Goal: Check status: Check status

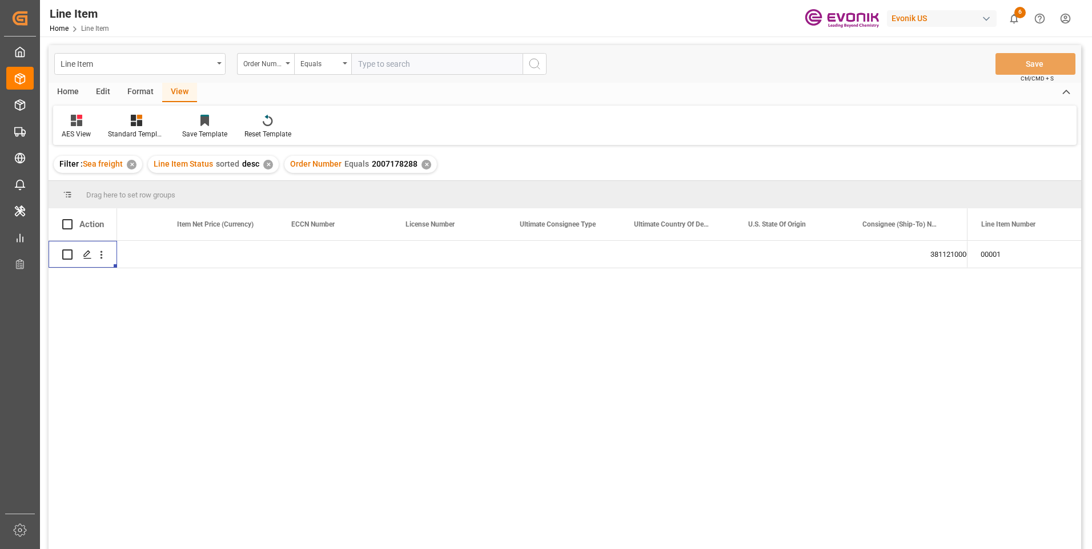
scroll to position [0, 982]
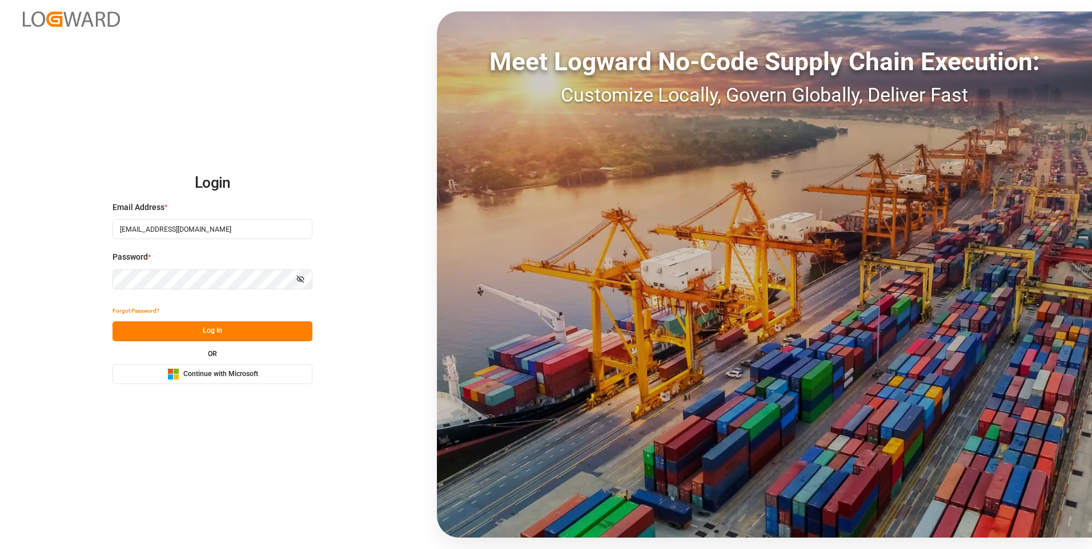
click at [220, 329] on button "Log In" at bounding box center [213, 332] width 200 height 20
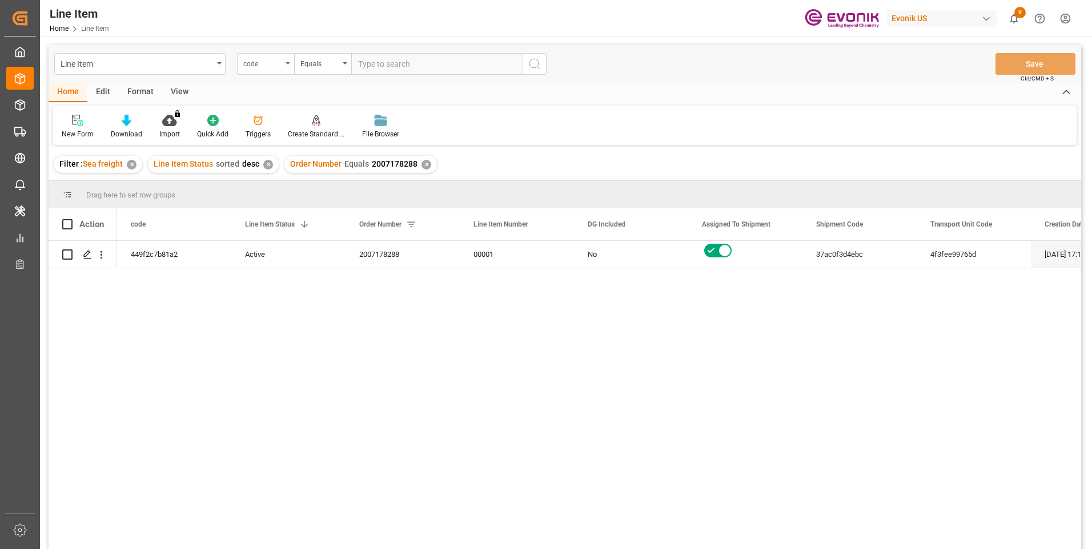
click at [284, 66] on div "code" at bounding box center [265, 64] width 57 height 22
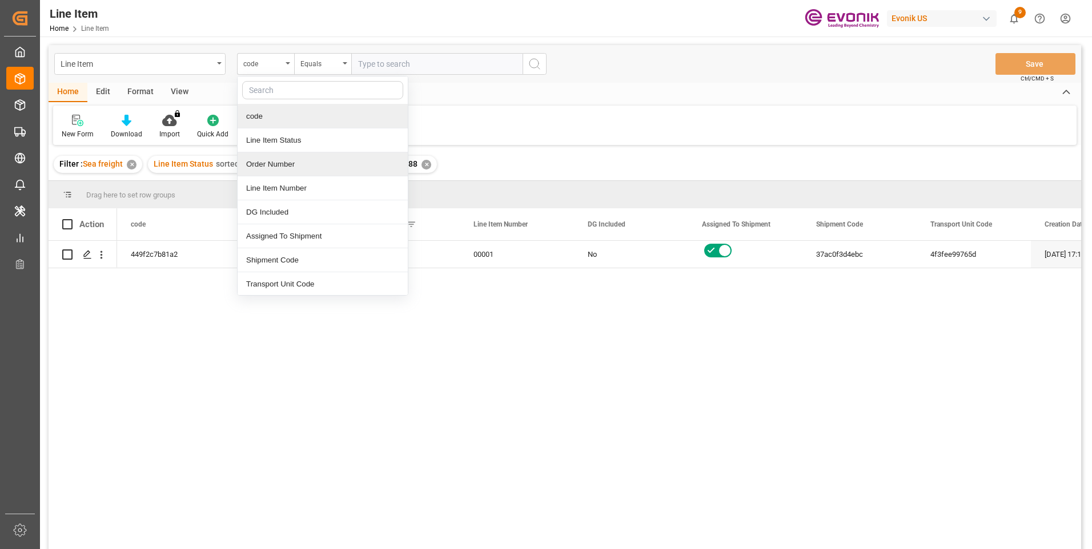
click at [266, 164] on div "Order Number" at bounding box center [323, 164] width 170 height 24
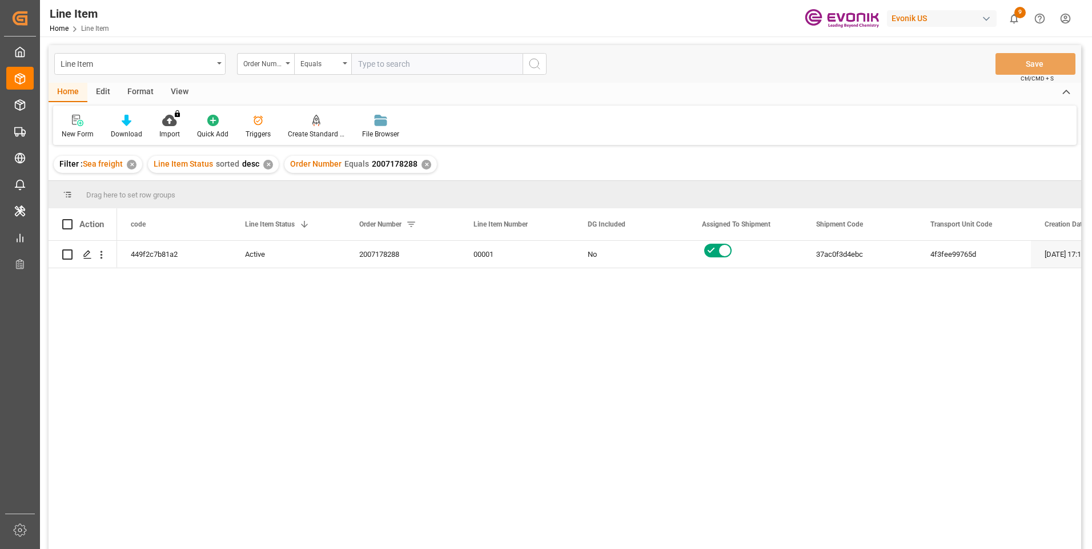
click at [363, 64] on input "text" at bounding box center [436, 64] width 171 height 22
paste input "0046469888"
type input "0046469888"
click at [542, 60] on button "search button" at bounding box center [535, 64] width 24 height 22
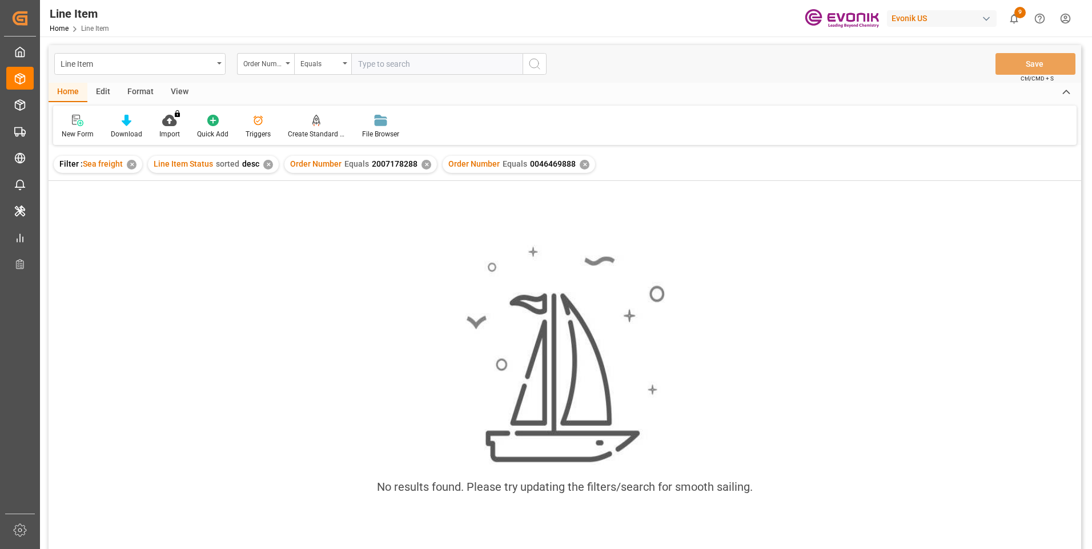
click at [421, 164] on div "✕" at bounding box center [426, 165] width 10 height 10
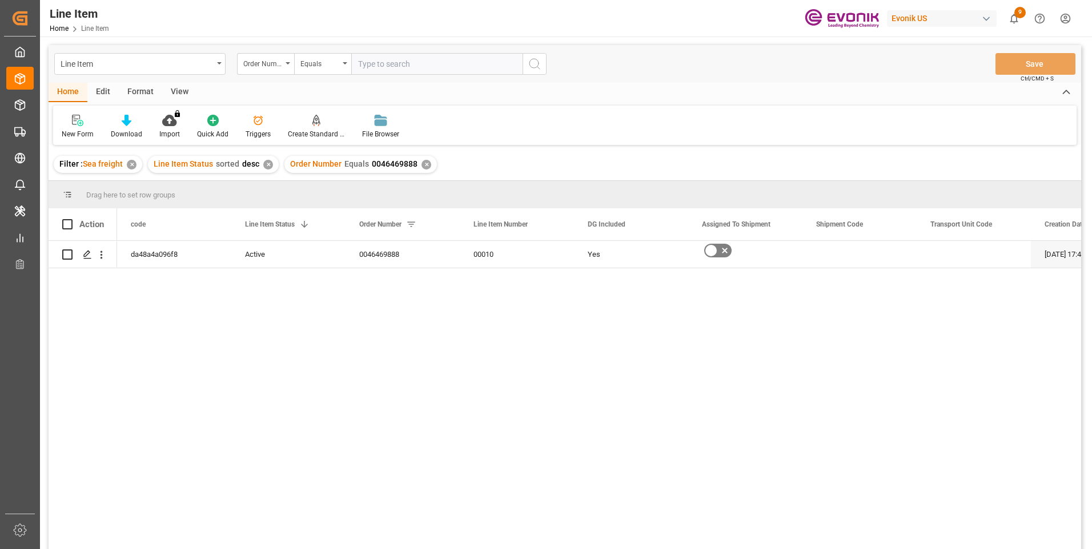
click at [179, 90] on div "View" at bounding box center [179, 92] width 35 height 19
click at [132, 122] on icon at bounding box center [129, 120] width 11 height 11
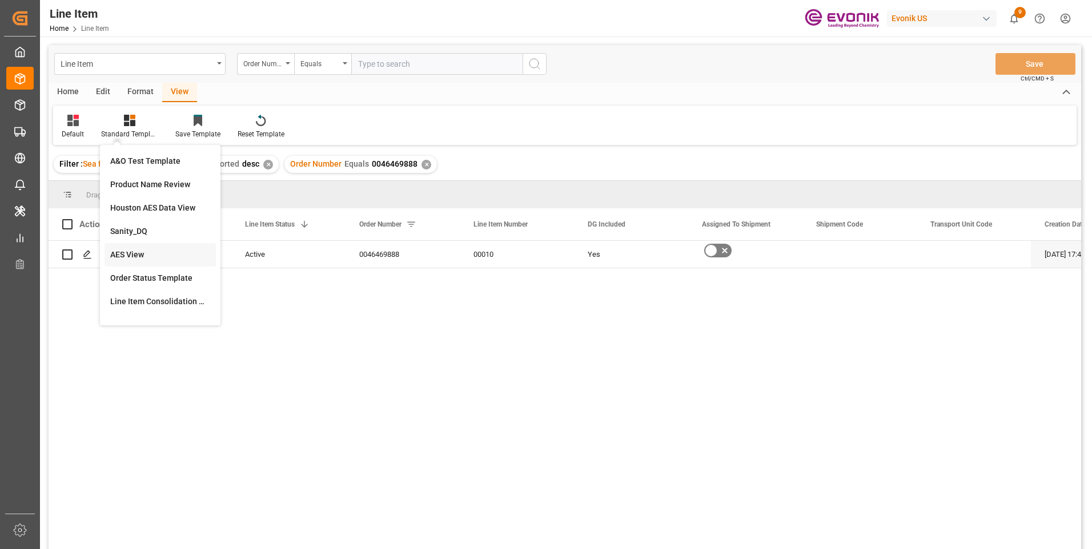
click at [132, 248] on div "AES View" at bounding box center [160, 254] width 111 height 23
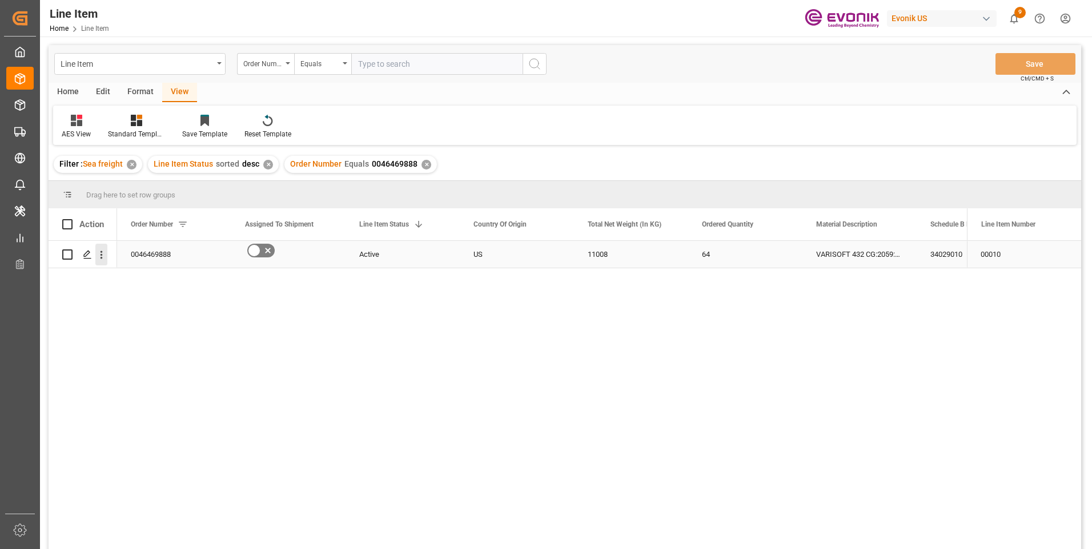
click at [103, 257] on icon "open menu" at bounding box center [101, 255] width 12 height 12
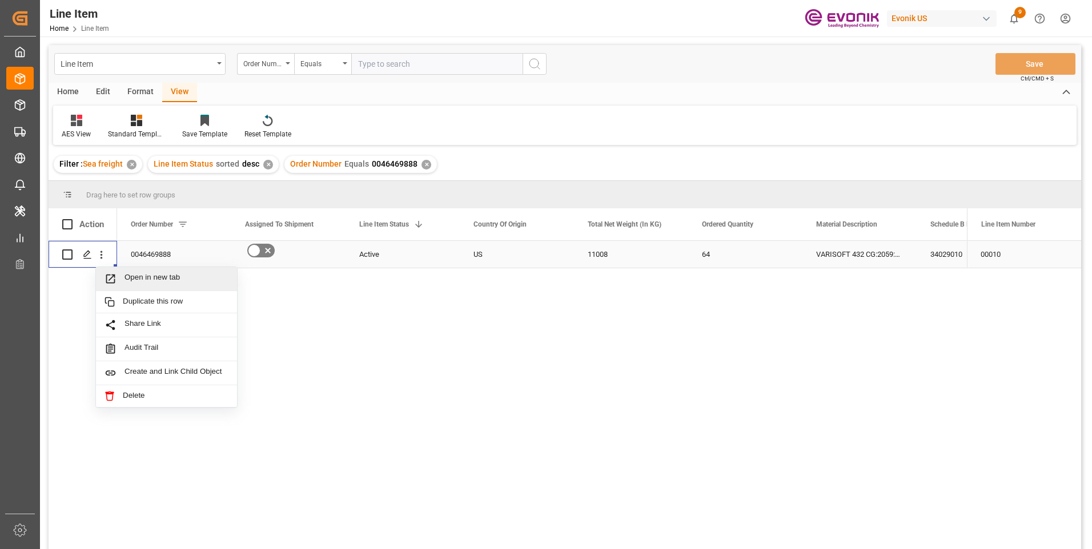
click at [119, 280] on span "Press SPACE to select this row." at bounding box center [115, 279] width 20 height 12
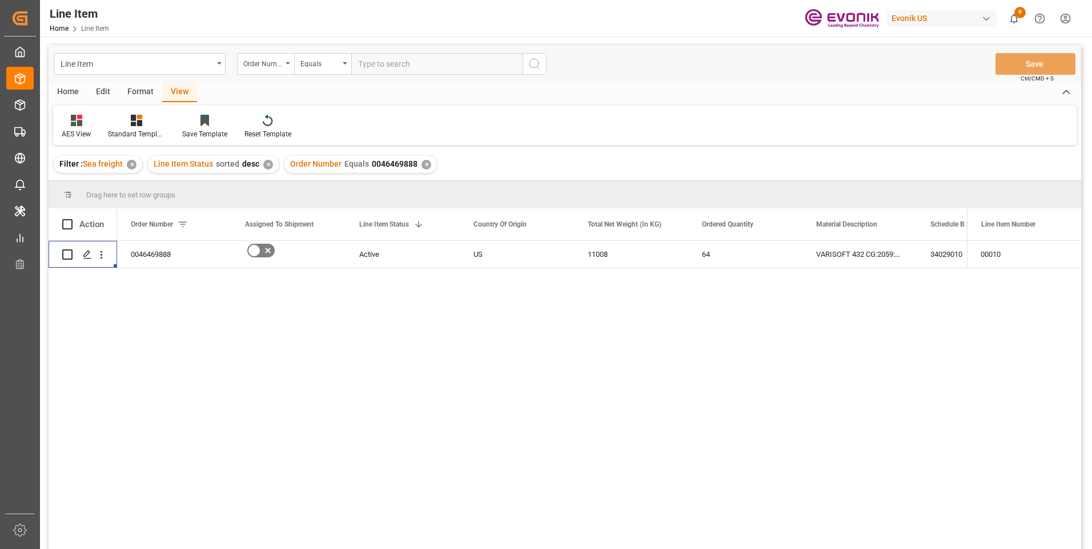
click at [384, 66] on input "text" at bounding box center [436, 64] width 171 height 22
paste input "2007166100"
type input "2007166100"
click at [539, 65] on icon "search button" at bounding box center [535, 64] width 14 height 14
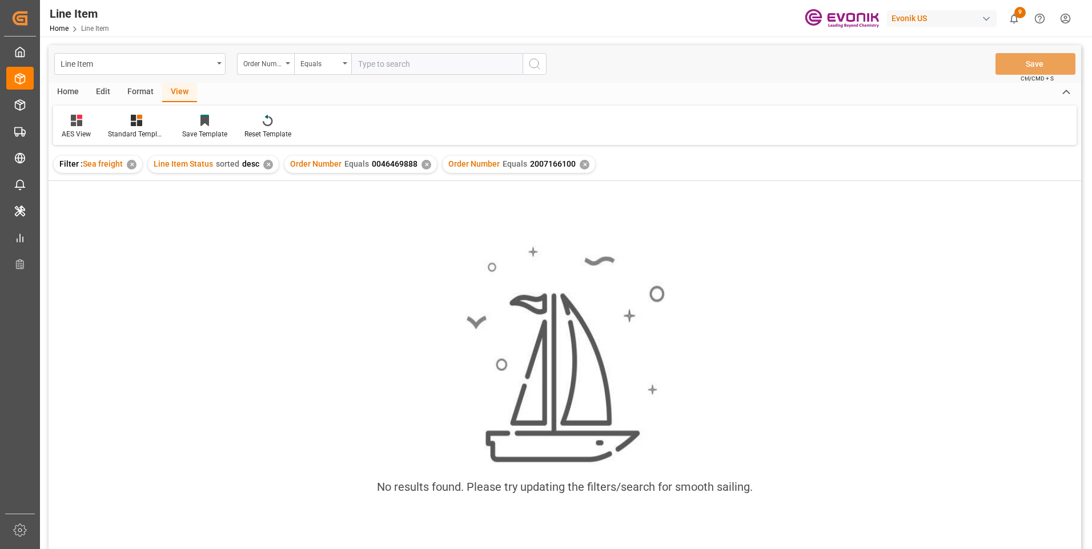
click at [422, 166] on div "✕" at bounding box center [426, 165] width 10 height 10
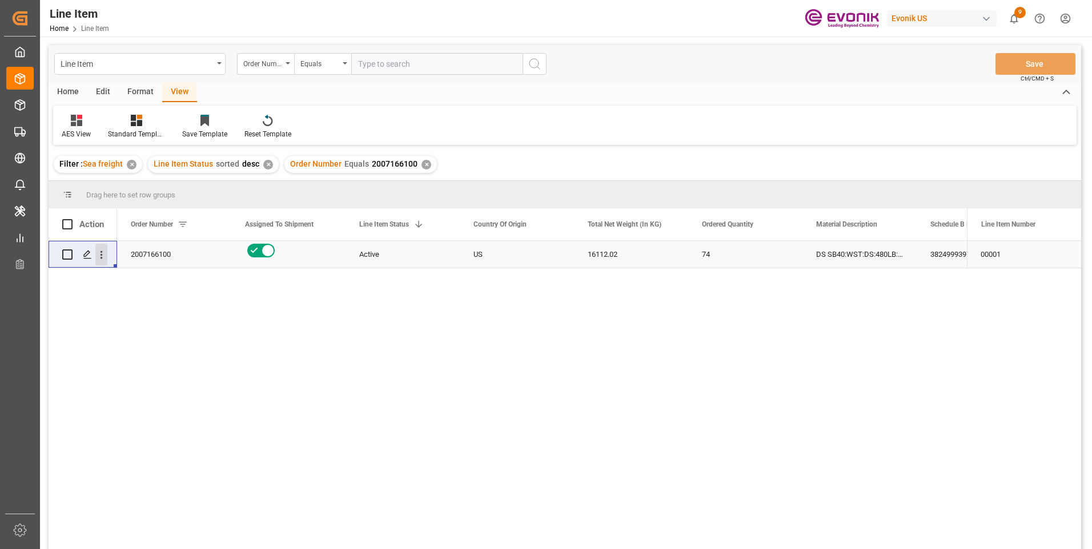
click at [103, 256] on icon "open menu" at bounding box center [101, 255] width 12 height 12
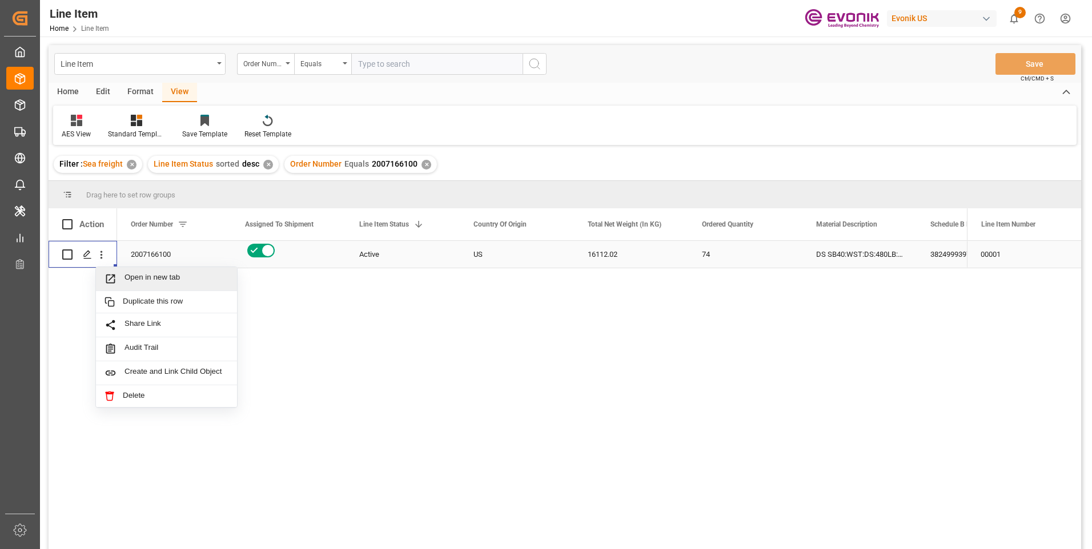
click at [120, 277] on span "Press SPACE to select this row." at bounding box center [115, 279] width 20 height 12
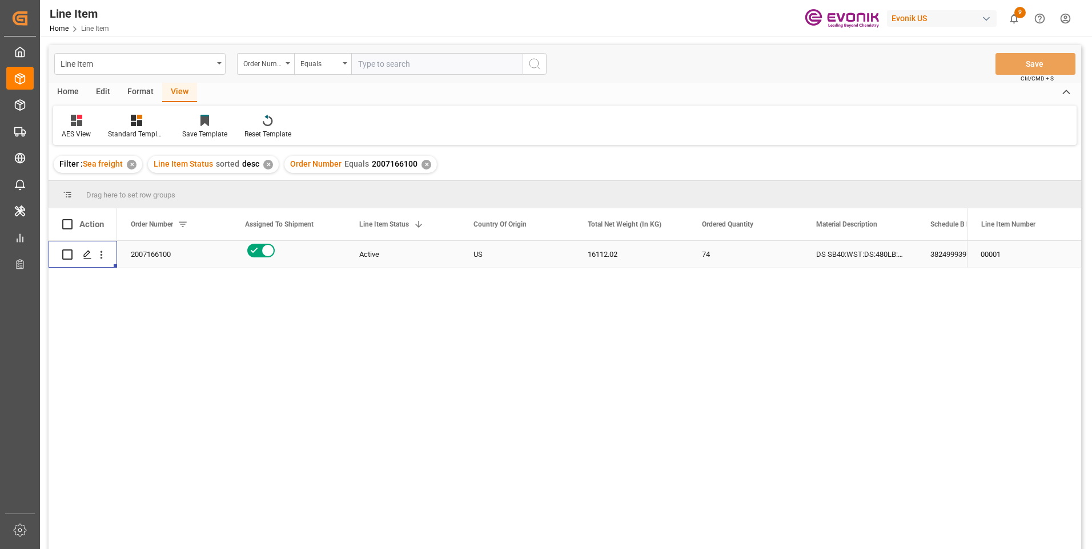
click at [618, 250] on div "16112.02" at bounding box center [631, 254] width 114 height 27
click at [935, 249] on div "3824999397" at bounding box center [974, 254] width 114 height 27
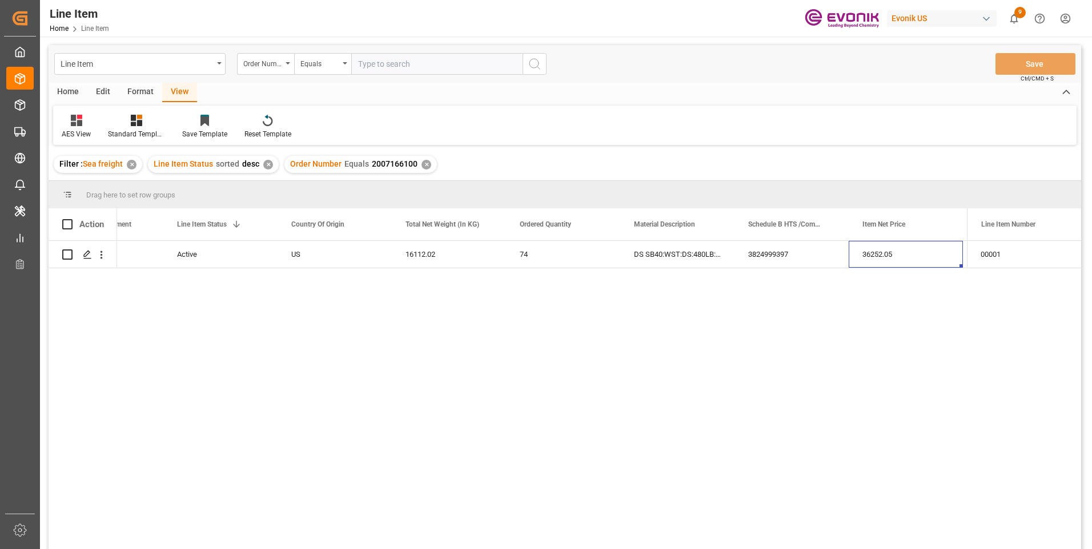
scroll to position [0, 296]
drag, startPoint x: 769, startPoint y: 255, endPoint x: 725, endPoint y: 319, distance: 77.6
click at [769, 256] on div "36252.05" at bounding box center [791, 254] width 114 height 27
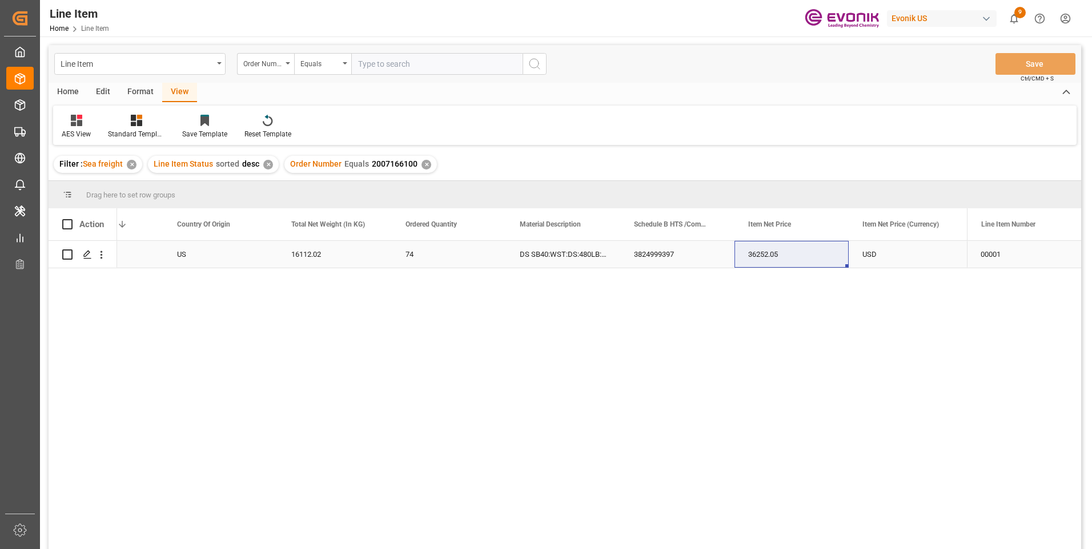
click at [870, 257] on div "USD" at bounding box center [906, 254] width 114 height 27
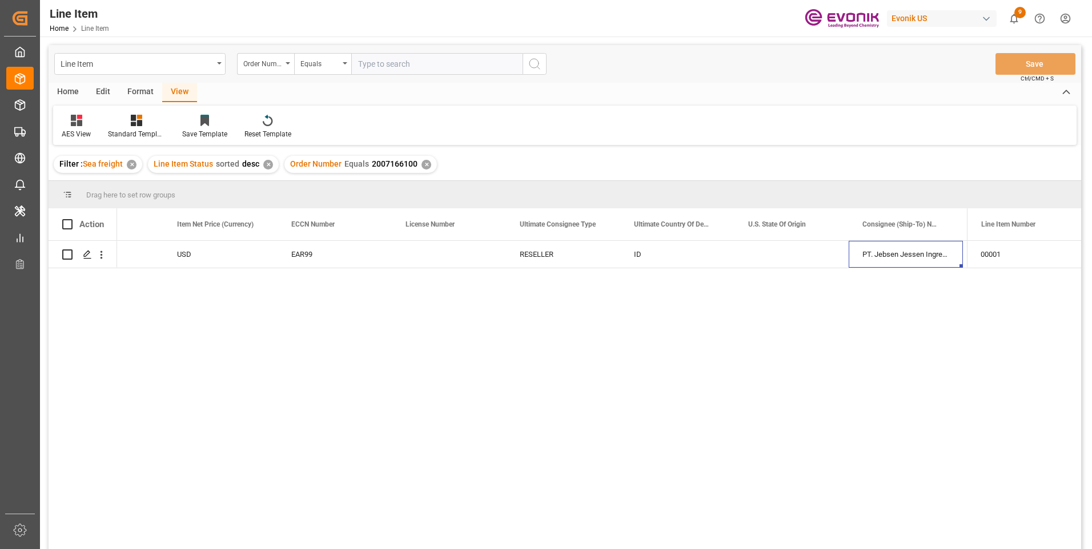
scroll to position [0, 1096]
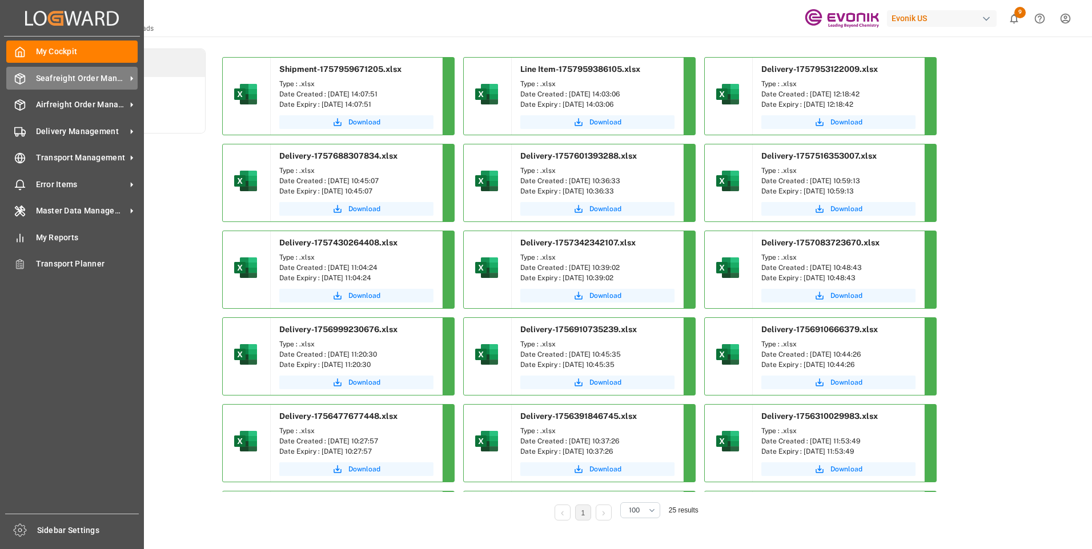
click at [51, 75] on span "Seafreight Order Management" at bounding box center [81, 79] width 90 height 12
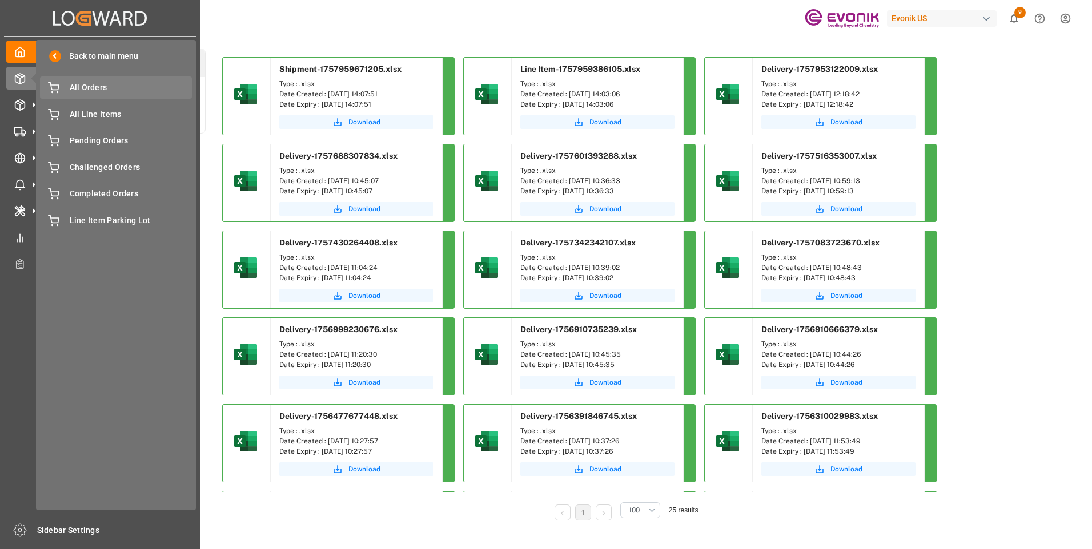
click at [93, 86] on span "All Orders" at bounding box center [131, 88] width 123 height 12
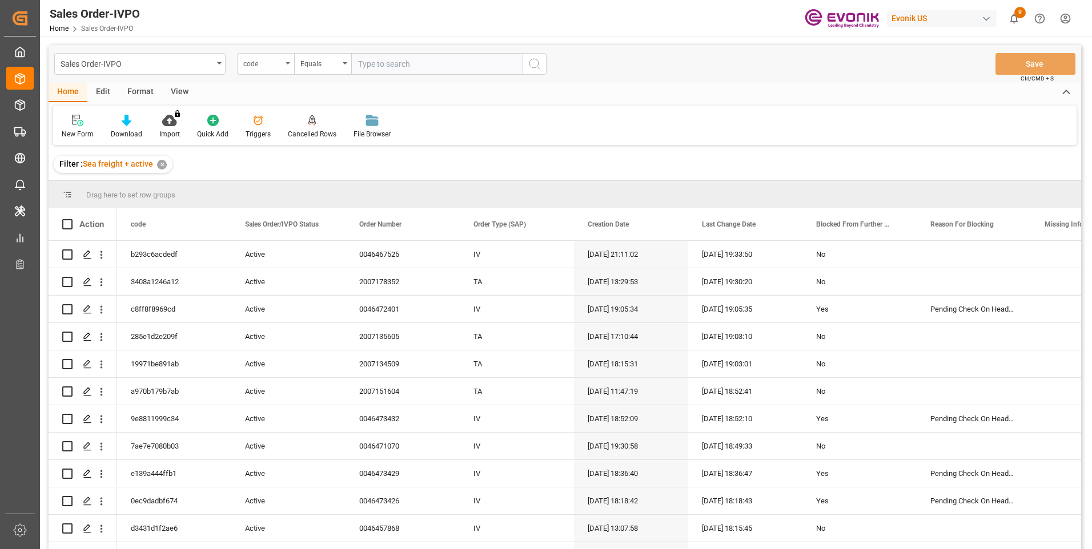
click at [284, 65] on div "code" at bounding box center [265, 64] width 57 height 22
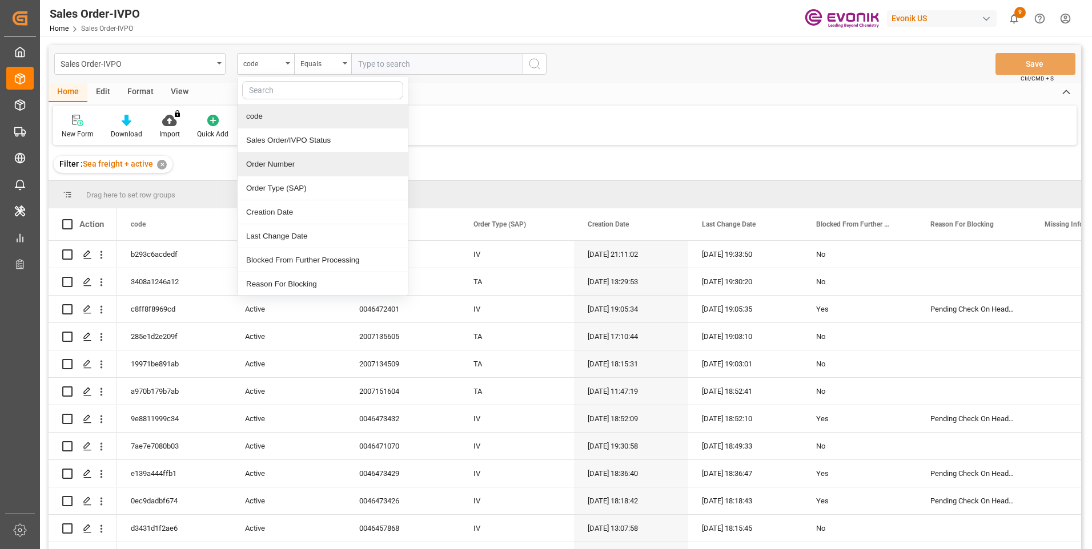
click at [285, 164] on div "Order Number" at bounding box center [323, 164] width 170 height 24
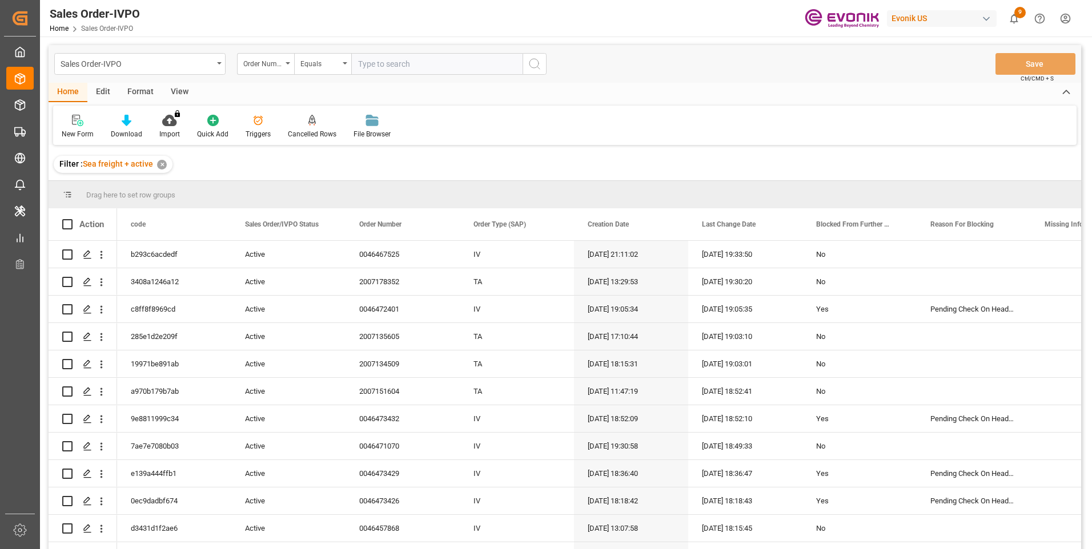
click at [384, 70] on input "text" at bounding box center [436, 64] width 171 height 22
paste input "2007147837"
type input "2007147837"
click at [542, 63] on button "search button" at bounding box center [535, 64] width 24 height 22
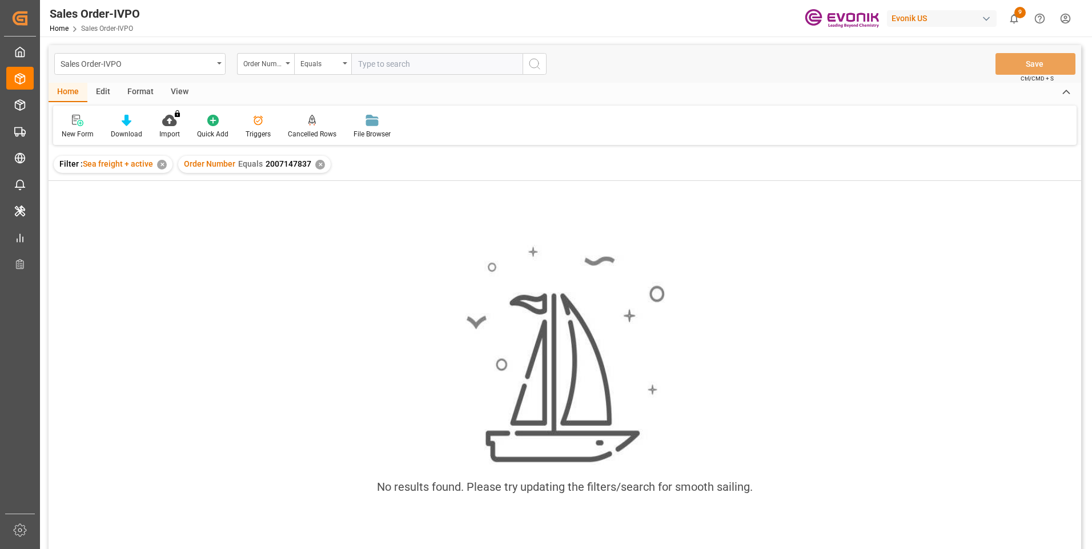
click at [369, 62] on input "text" at bounding box center [436, 64] width 171 height 22
paste input "0046472220"
type input "0046472220"
click at [542, 64] on button "search button" at bounding box center [535, 64] width 24 height 22
click at [318, 167] on div "✕" at bounding box center [320, 165] width 10 height 10
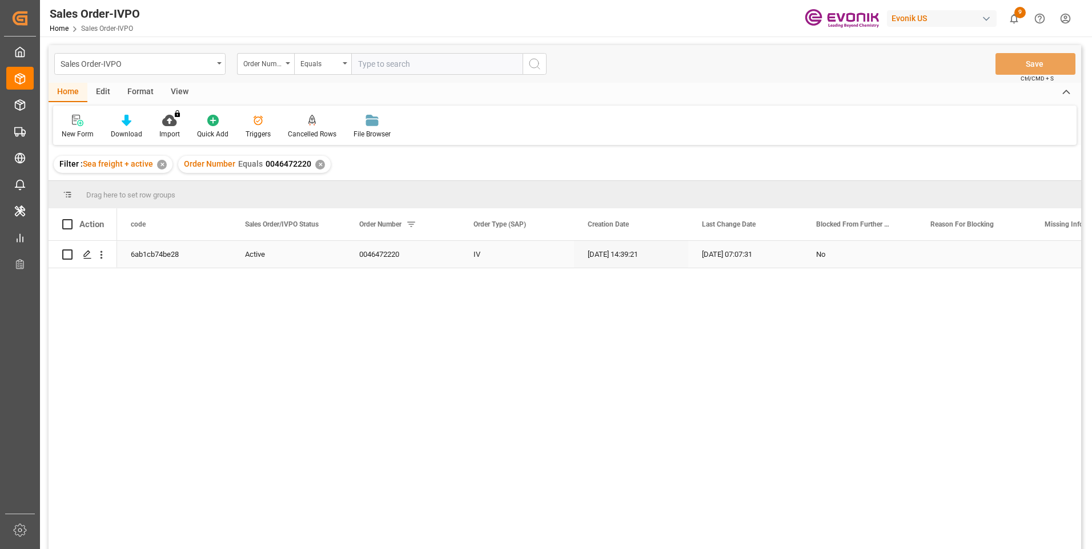
click at [741, 256] on div "09.09.2025 07:07:31" at bounding box center [745, 254] width 114 height 27
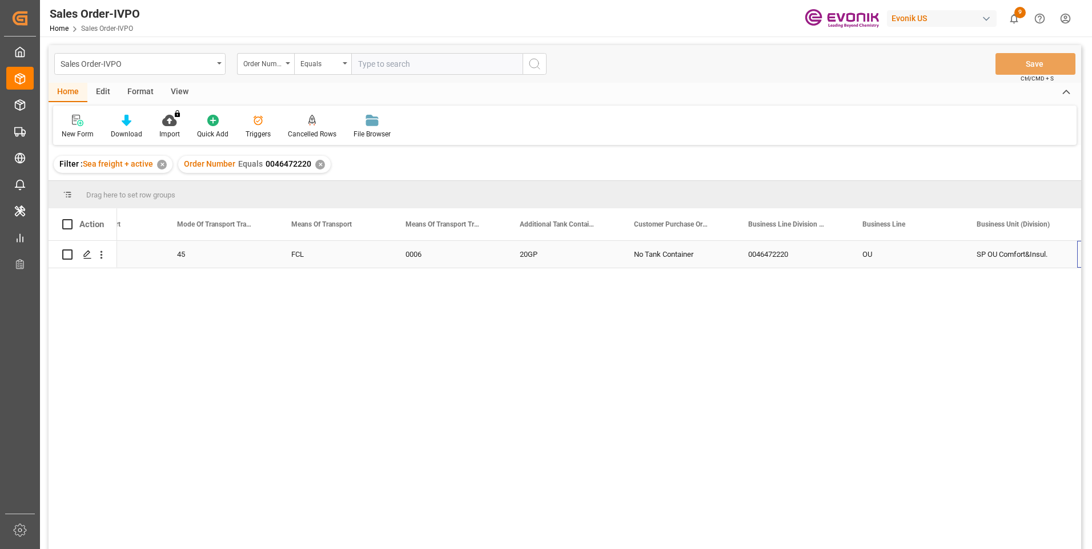
scroll to position [0, 1895]
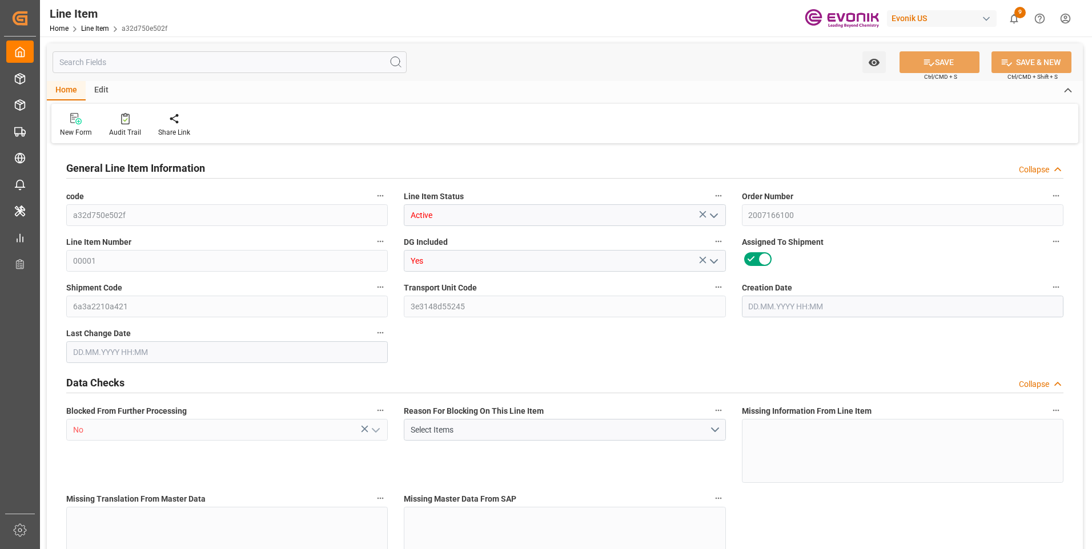
type input "19"
type input "17253.1"
type input "16112.02"
type input "24.2464"
type input "74"
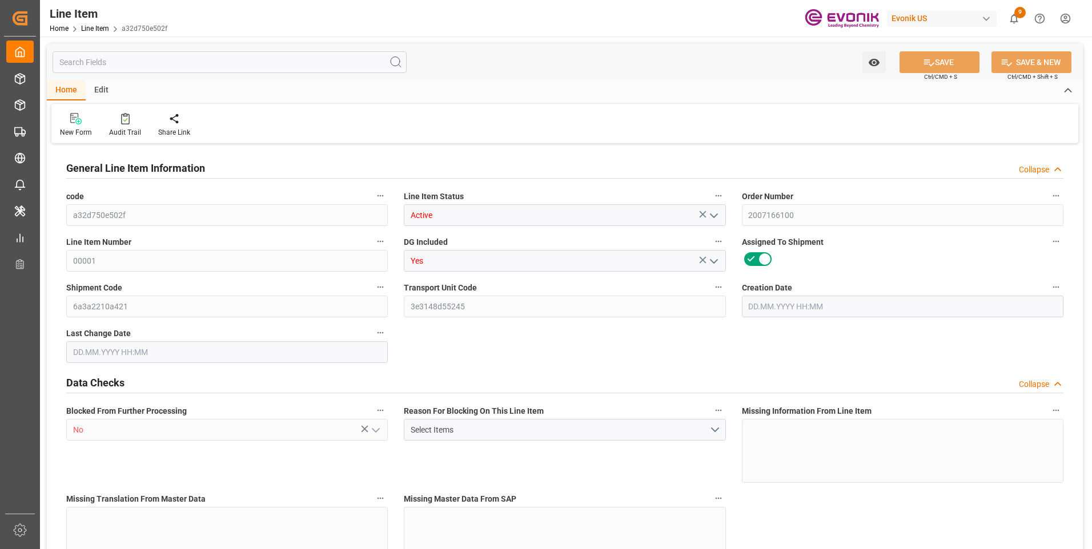
type input "36252.05"
type input "74"
type input "17253.1"
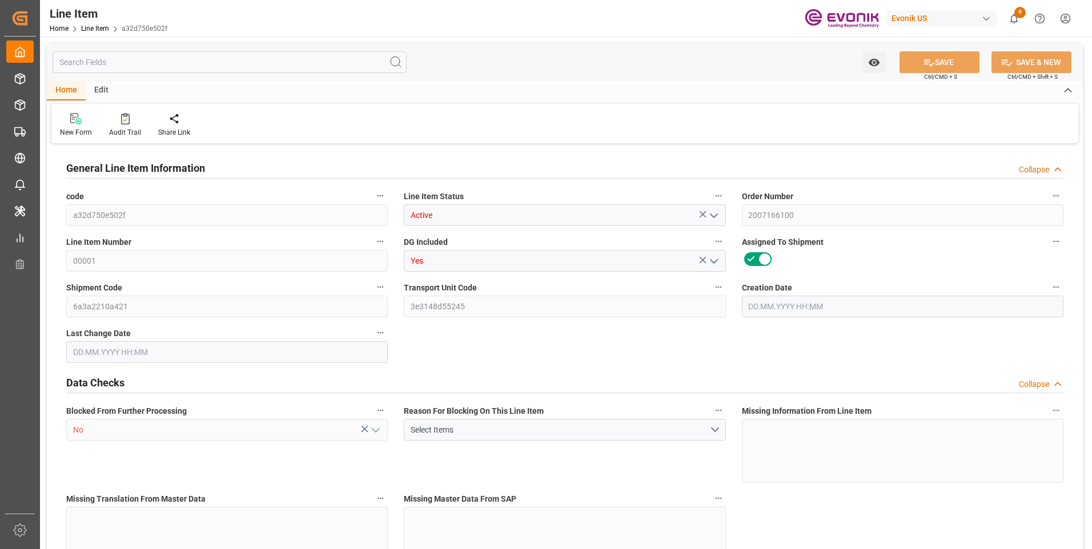
type input "17728.1"
type input "16112.02"
type input "24.2464"
type input "24246.396"
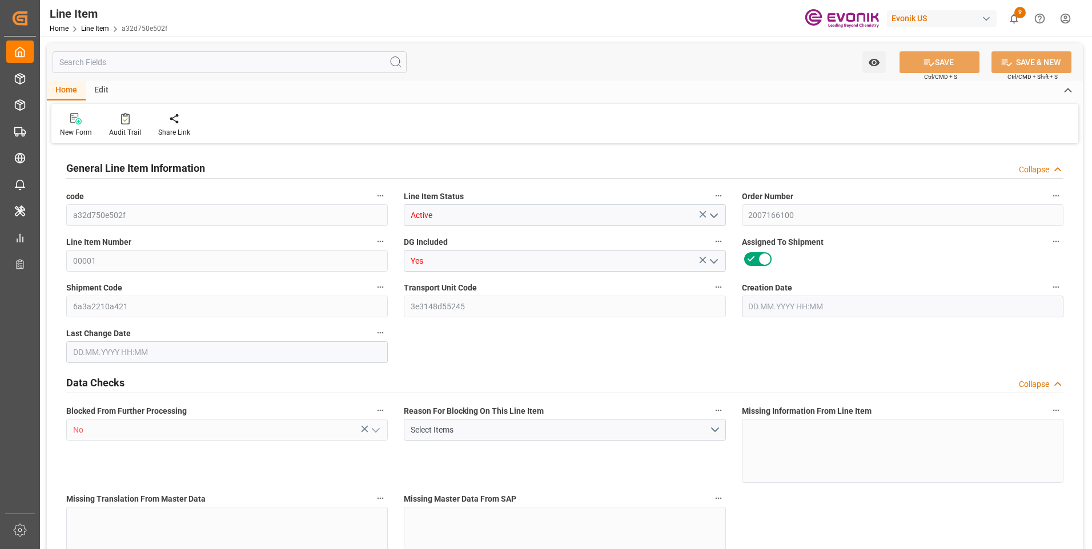
type input "0"
type input "03.09.2025 16:56"
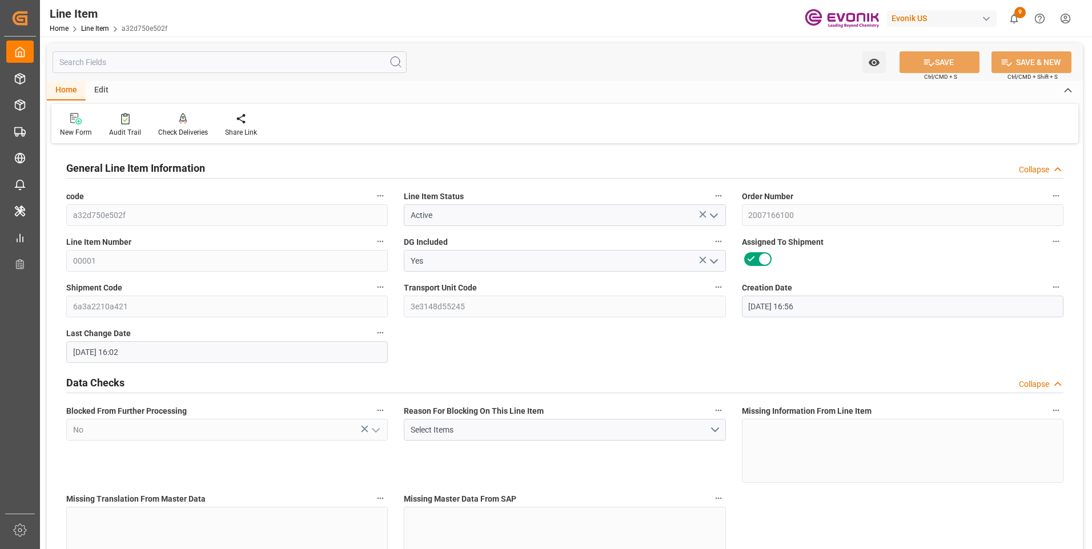
type input "15.09.2025 16:02"
type input "15.11.2025"
type input "19.09.2025"
click at [158, 65] on input "text" at bounding box center [230, 62] width 354 height 22
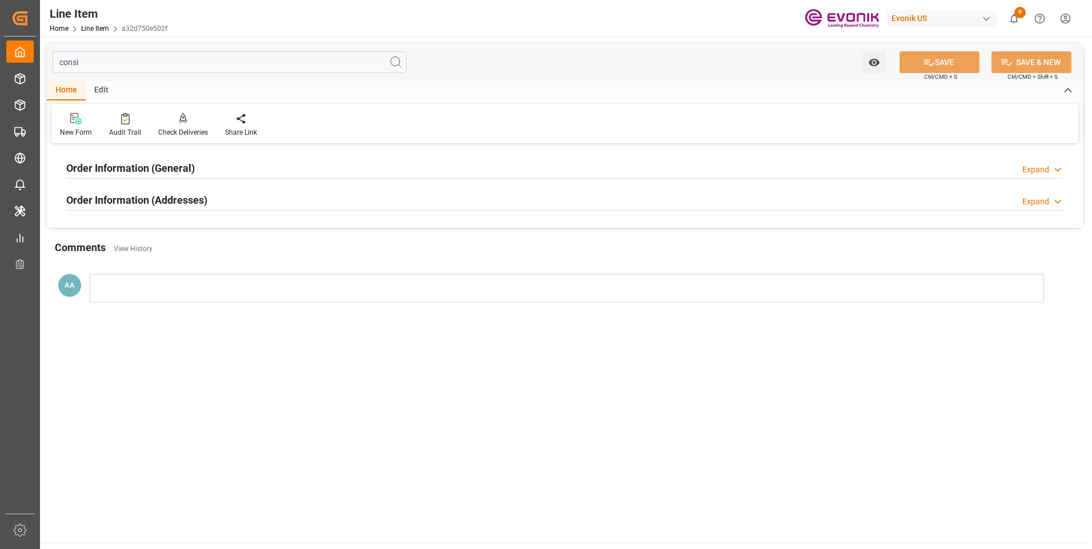
type input "consi"
click at [155, 167] on h2 "Order Information (General)" at bounding box center [130, 167] width 128 height 15
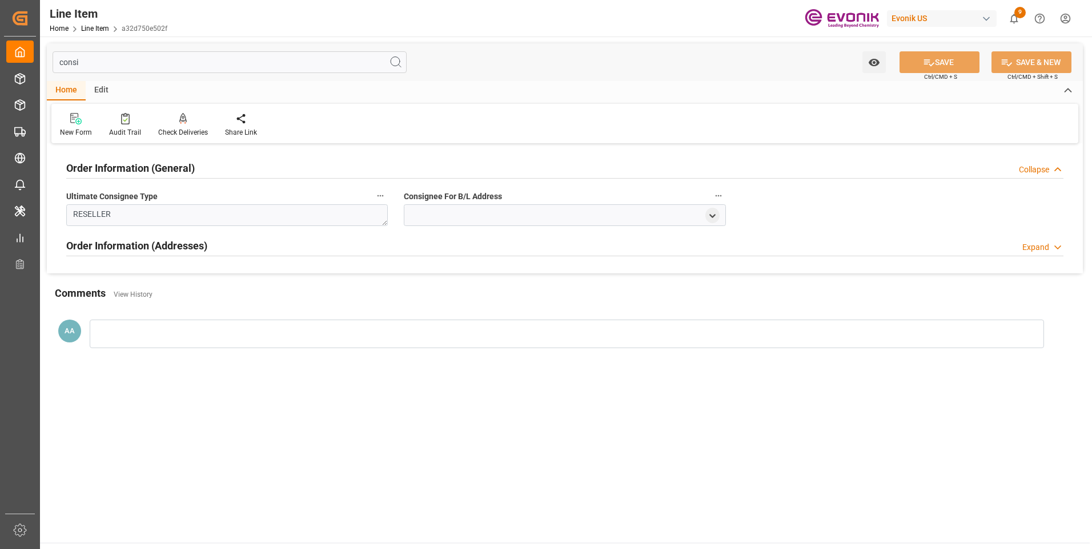
click at [155, 167] on h2 "Order Information (General)" at bounding box center [130, 167] width 128 height 15
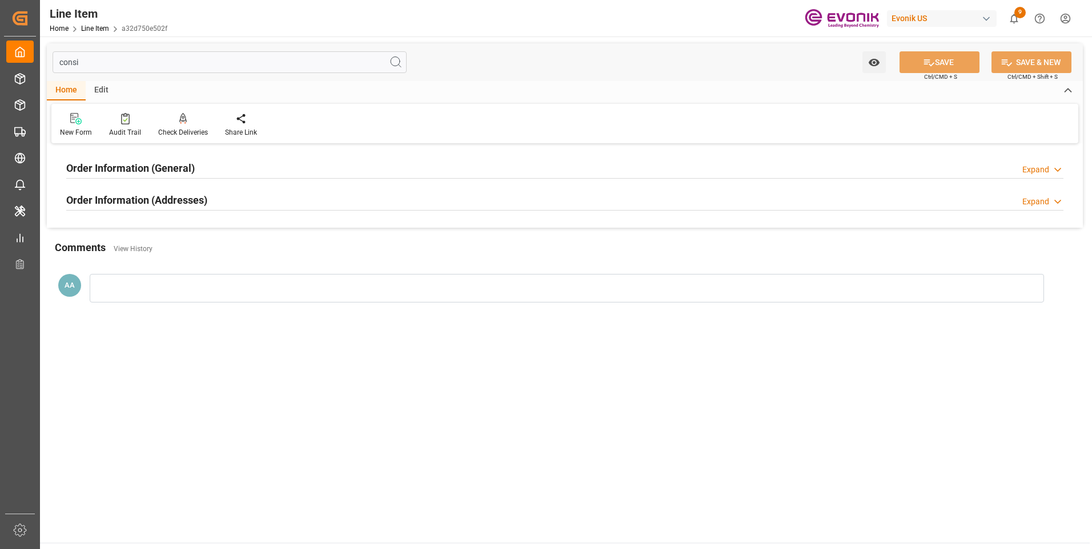
click at [160, 196] on h2 "Order Information (Addresses)" at bounding box center [136, 199] width 141 height 15
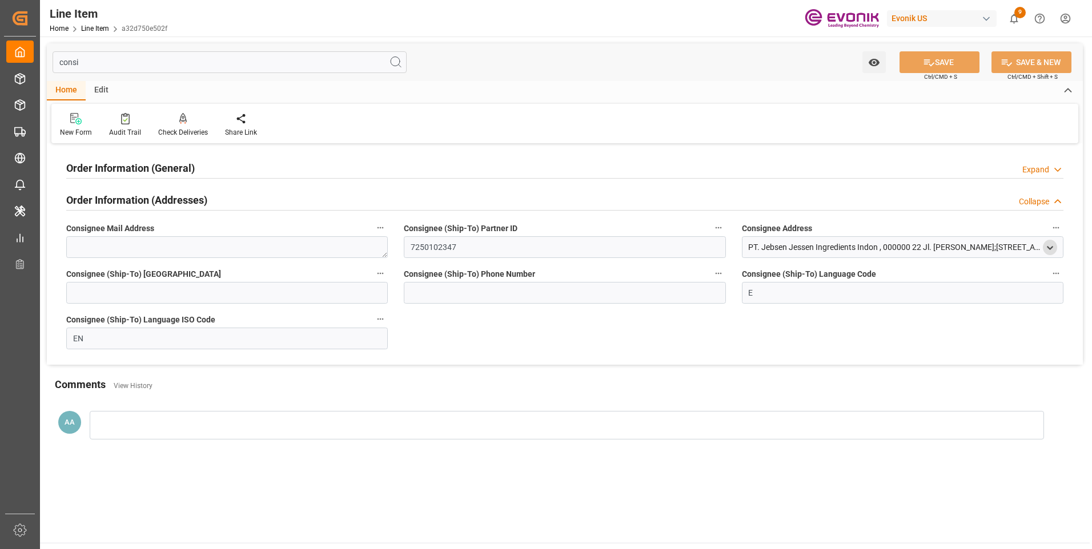
click at [1051, 251] on icon "open menu" at bounding box center [1050, 248] width 10 height 10
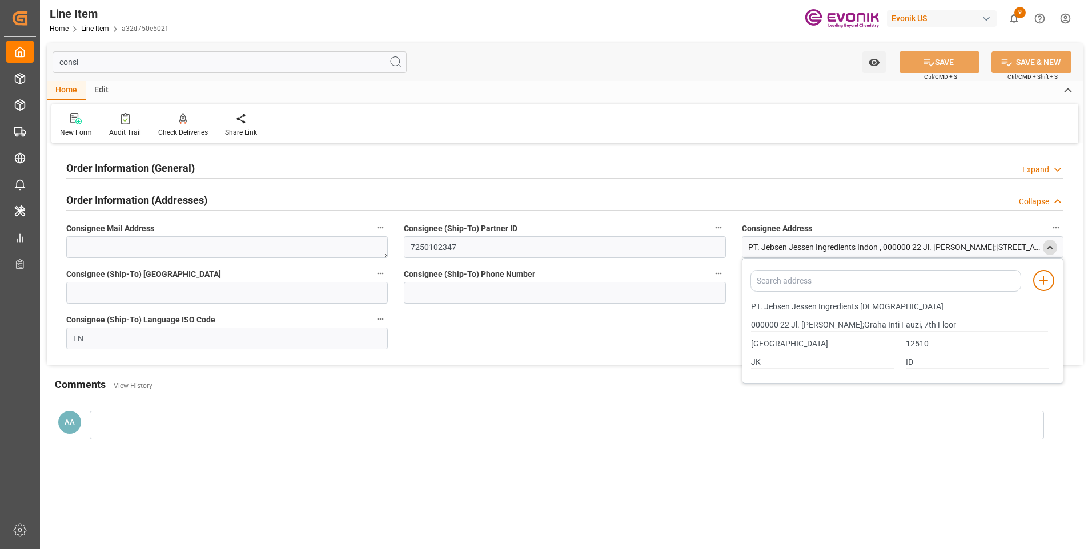
click at [768, 344] on input "Jakarta" at bounding box center [822, 344] width 143 height 13
